Goal: Task Accomplishment & Management: Manage account settings

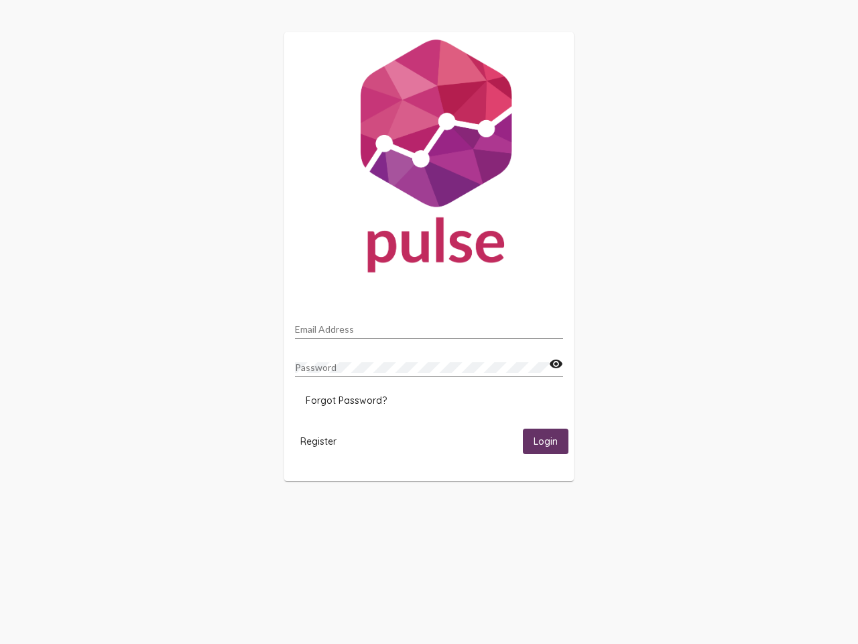
click at [429, 325] on input "Email Address" at bounding box center [429, 329] width 268 height 11
click at [556, 364] on mat-icon "visibility" at bounding box center [556, 364] width 14 height 16
click at [346, 400] on span "Forgot Password?" at bounding box center [346, 400] width 81 height 12
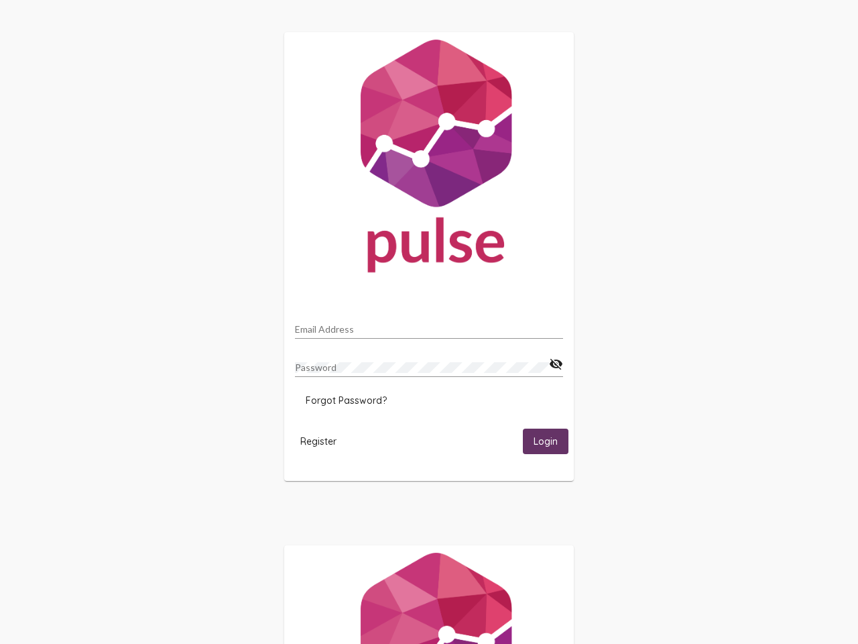
click at [319, 441] on span "Register" at bounding box center [318, 441] width 36 height 12
click at [546, 441] on html "Email Address Password visibility_off Forgot Password? Register Login" at bounding box center [429, 434] width 858 height 868
